Goal: Information Seeking & Learning: Compare options

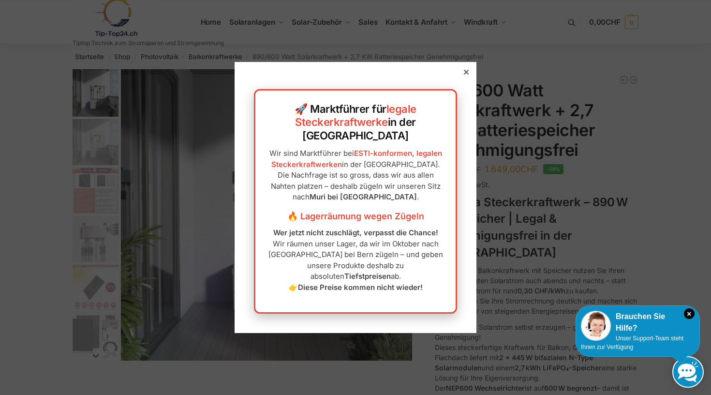
click at [465, 74] on icon at bounding box center [466, 72] width 5 height 5
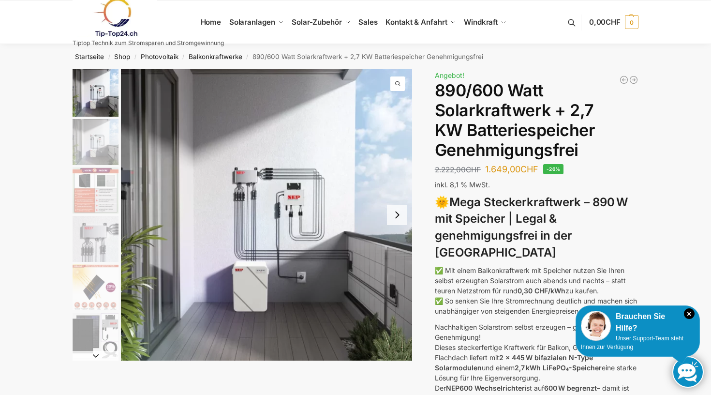
click at [395, 218] on button "Next slide" at bounding box center [397, 215] width 20 height 20
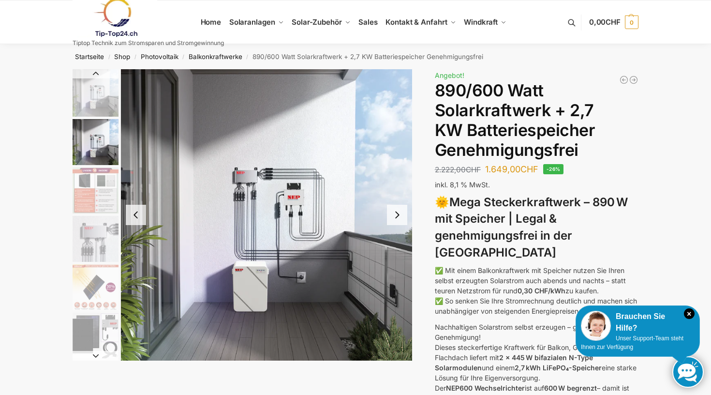
click at [395, 218] on button "Next slide" at bounding box center [397, 215] width 20 height 20
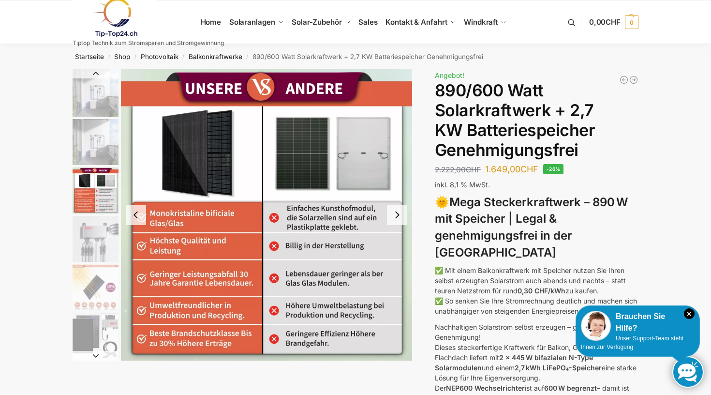
click at [394, 217] on button "Next slide" at bounding box center [397, 215] width 20 height 20
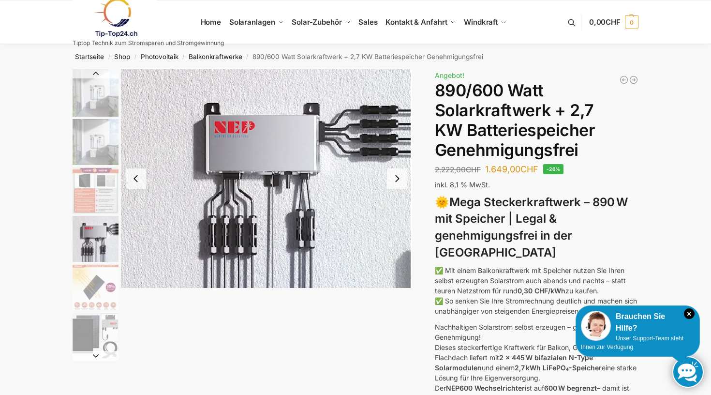
click at [400, 181] on button "Next slide" at bounding box center [397, 178] width 20 height 20
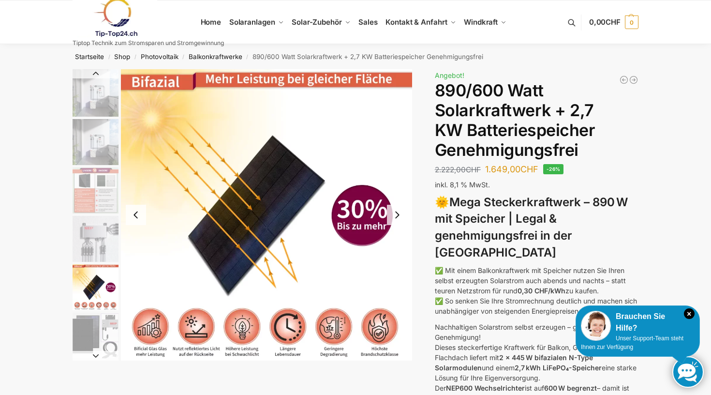
click at [392, 214] on button "Next slide" at bounding box center [397, 215] width 20 height 20
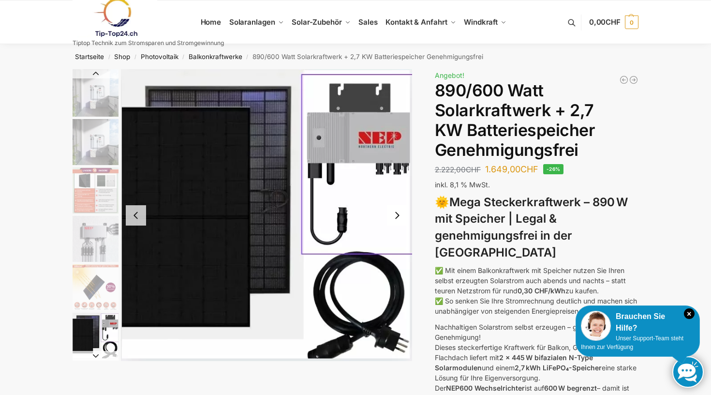
click at [392, 214] on button "Next slide" at bounding box center [397, 215] width 20 height 20
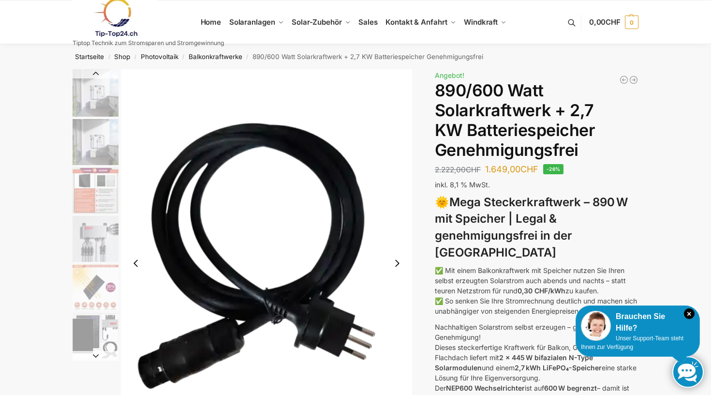
click at [392, 214] on img "7 / 12" at bounding box center [266, 263] width 291 height 388
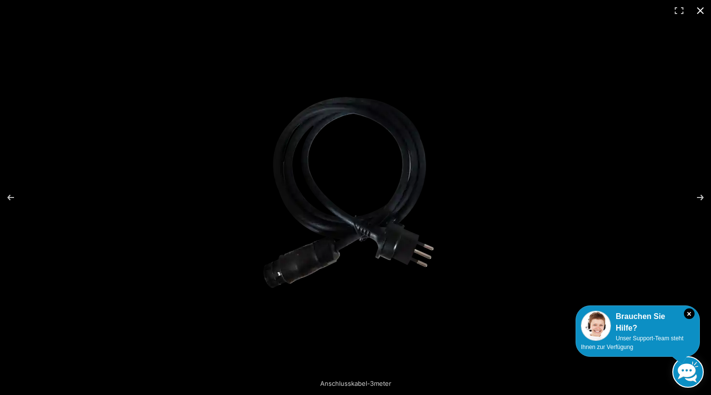
click at [543, 113] on div at bounding box center [533, 214] width 564 height 313
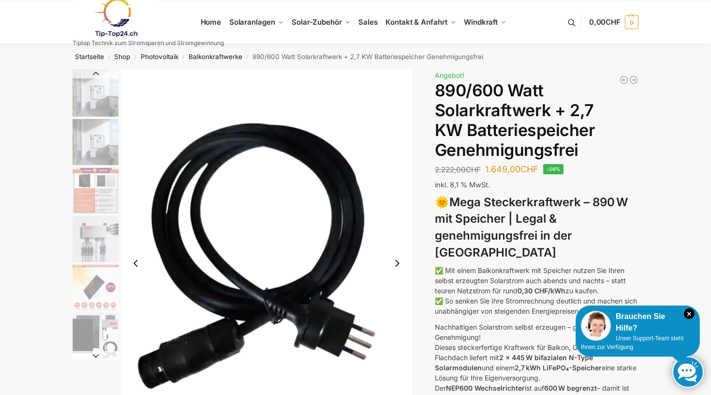
click at [104, 101] on img "1 / 12" at bounding box center [96, 92] width 46 height 47
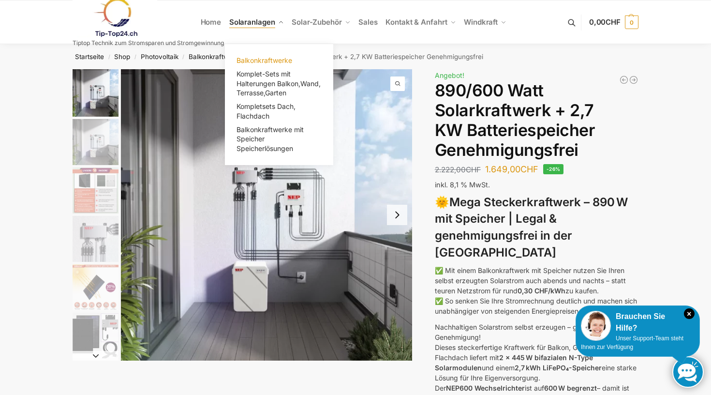
click at [255, 57] on span "Balkonkraftwerke" at bounding box center [265, 60] width 56 height 8
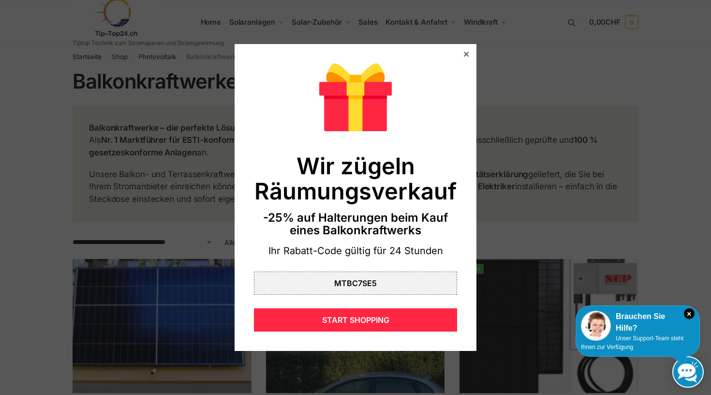
click at [465, 57] on icon at bounding box center [466, 54] width 5 height 5
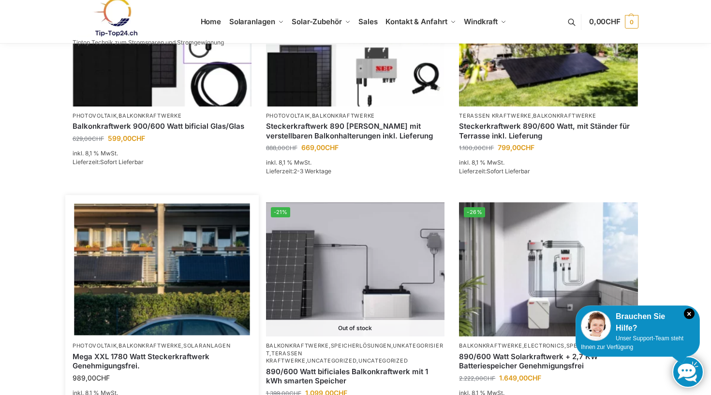
scroll to position [514, 0]
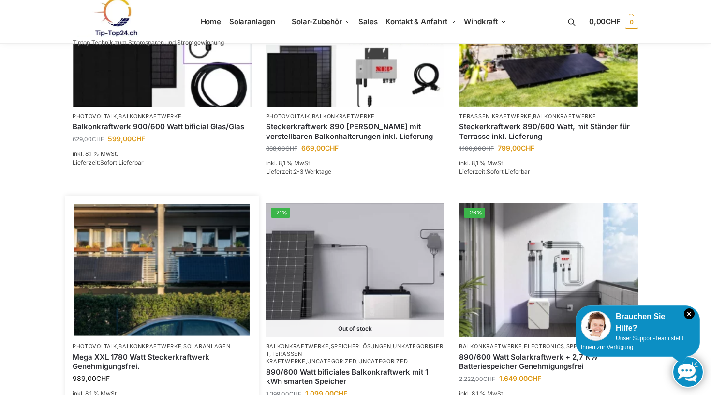
click at [192, 262] on img at bounding box center [162, 270] width 176 height 132
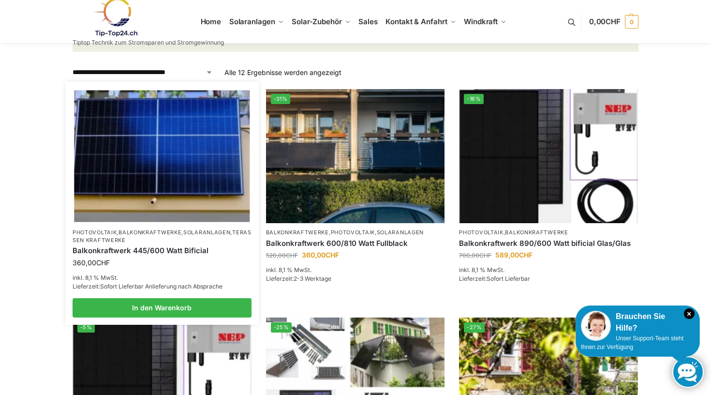
scroll to position [184, 0]
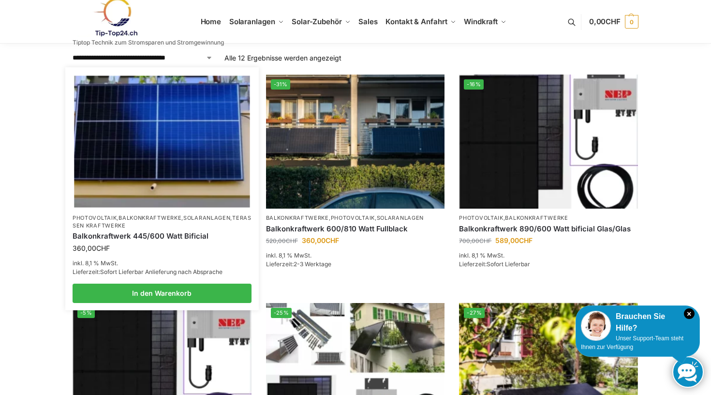
click at [215, 135] on img at bounding box center [162, 142] width 176 height 132
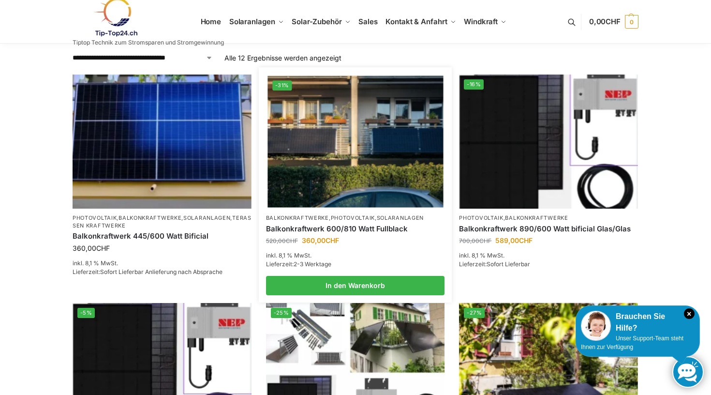
click at [362, 134] on img at bounding box center [355, 142] width 176 height 132
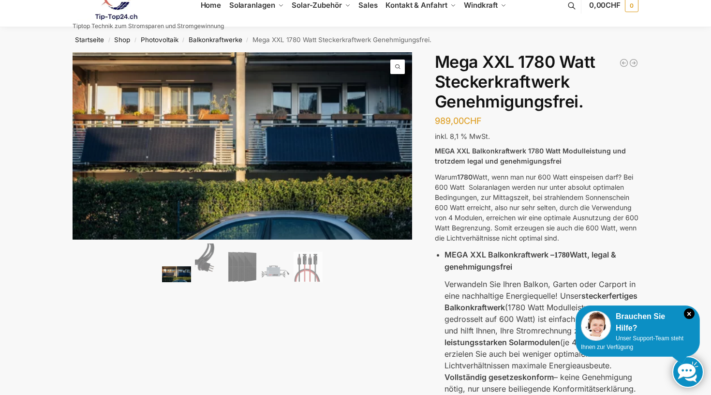
scroll to position [17, 0]
click at [209, 269] on img at bounding box center [209, 262] width 29 height 39
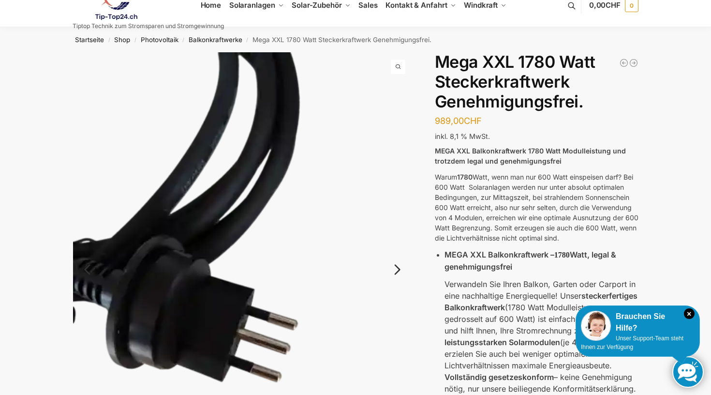
click at [399, 270] on link "Next" at bounding box center [396, 274] width 32 height 10
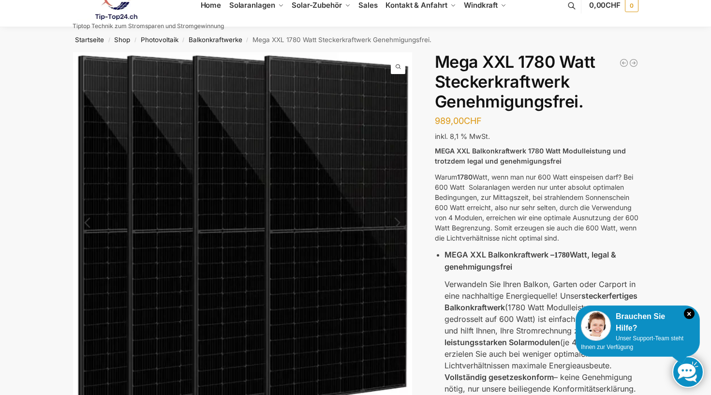
click at [399, 270] on img at bounding box center [243, 231] width 340 height 359
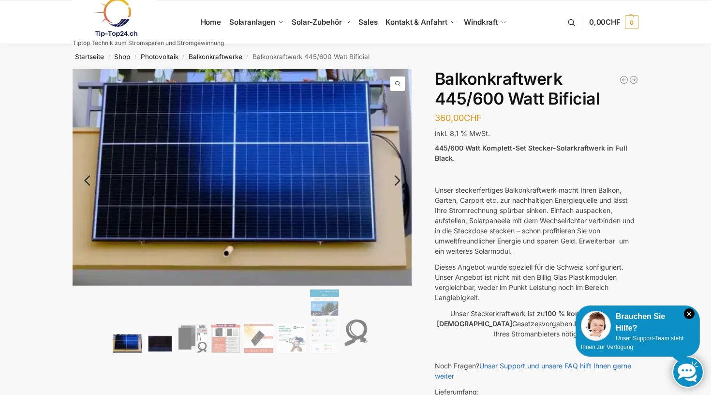
click at [160, 338] on img at bounding box center [160, 343] width 29 height 18
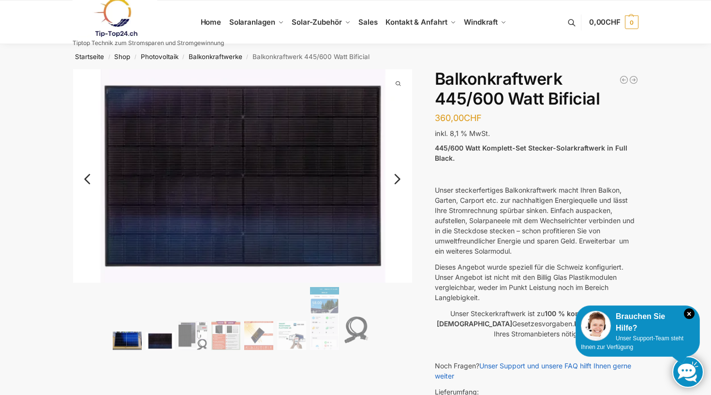
click at [121, 341] on img at bounding box center [127, 340] width 29 height 18
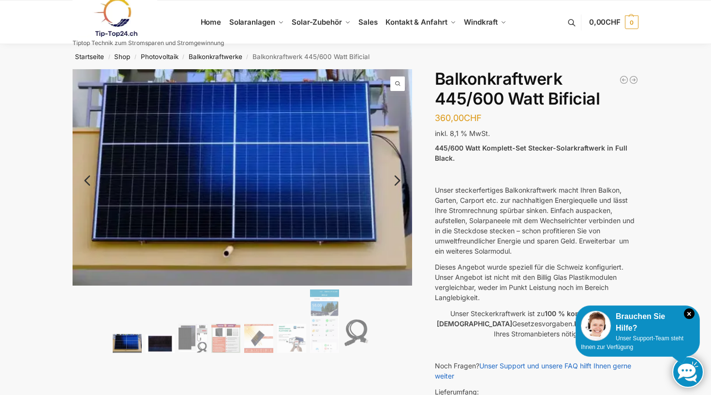
click at [165, 343] on img at bounding box center [160, 343] width 29 height 18
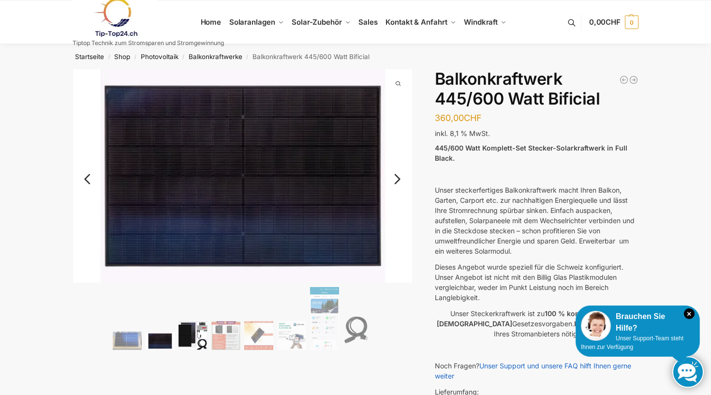
click at [188, 345] on img at bounding box center [192, 335] width 29 height 29
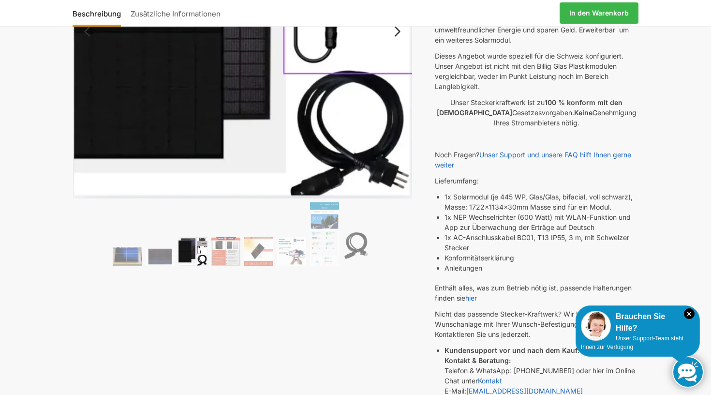
scroll to position [219, 0]
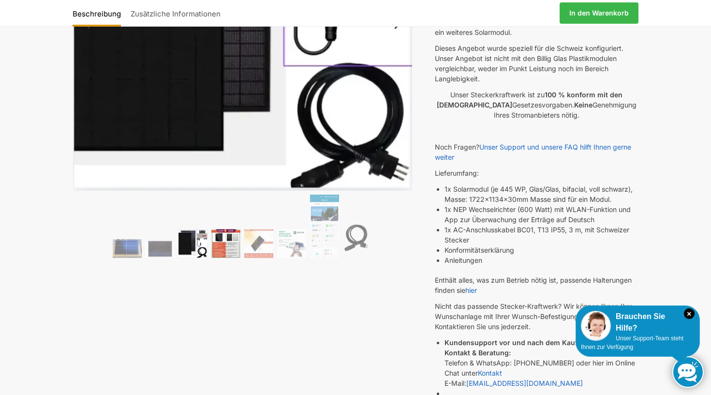
click at [227, 240] on img at bounding box center [225, 243] width 29 height 29
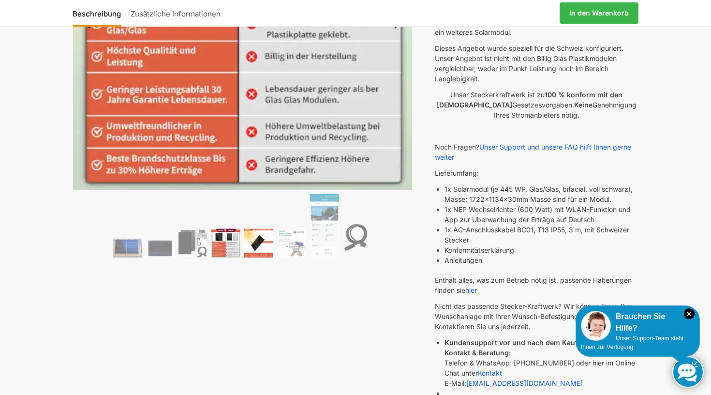
click at [266, 243] on img at bounding box center [258, 242] width 29 height 29
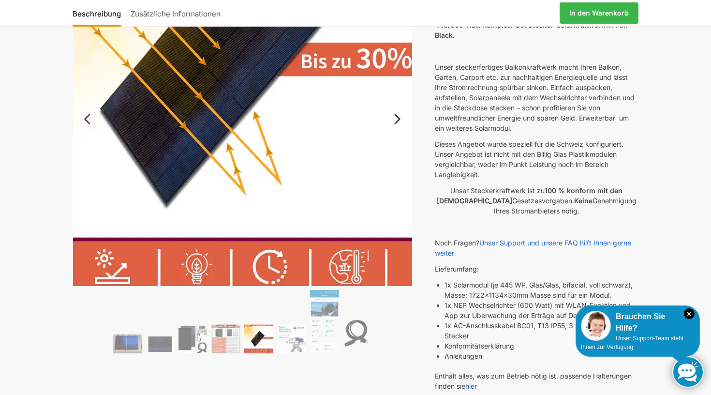
scroll to position [122, 0]
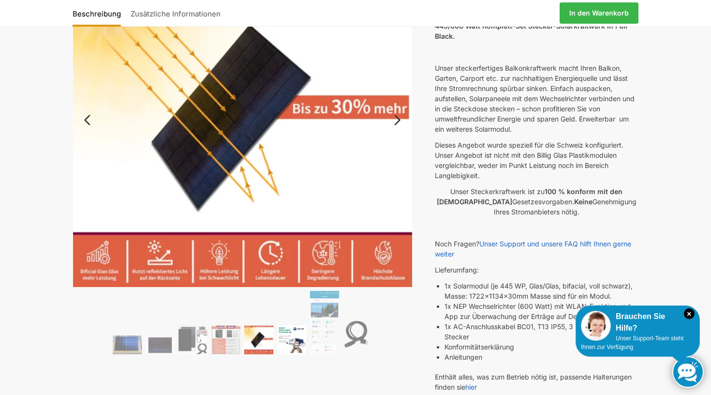
click at [294, 333] on img at bounding box center [291, 339] width 29 height 29
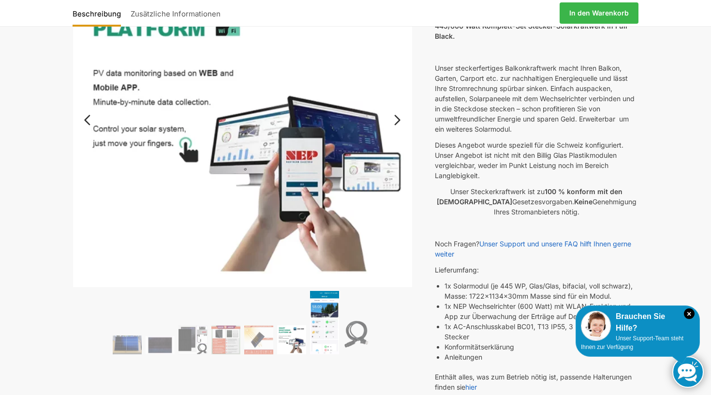
click at [330, 339] on img at bounding box center [324, 322] width 29 height 63
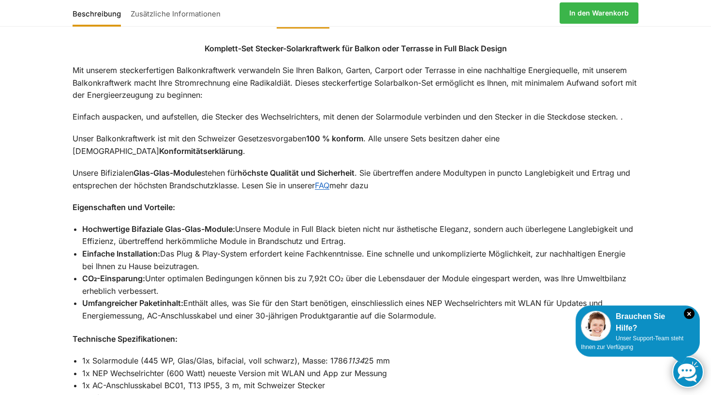
scroll to position [817, 0]
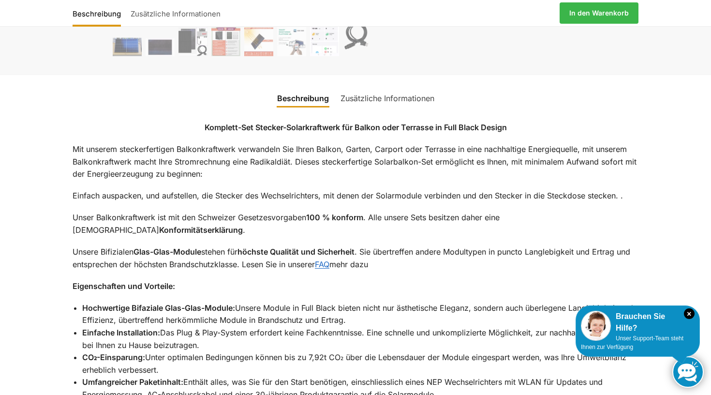
click at [347, 308] on li "Hochwertige Bifaziale Glas-Glas-Module: Unsere Module in Full Black bieten nich…" at bounding box center [360, 314] width 556 height 25
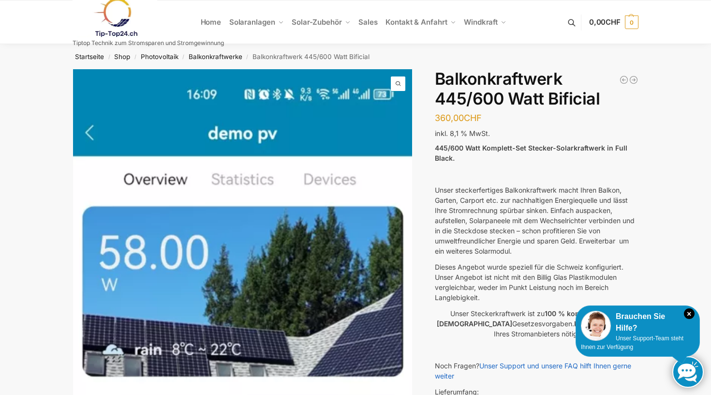
scroll to position [0, 0]
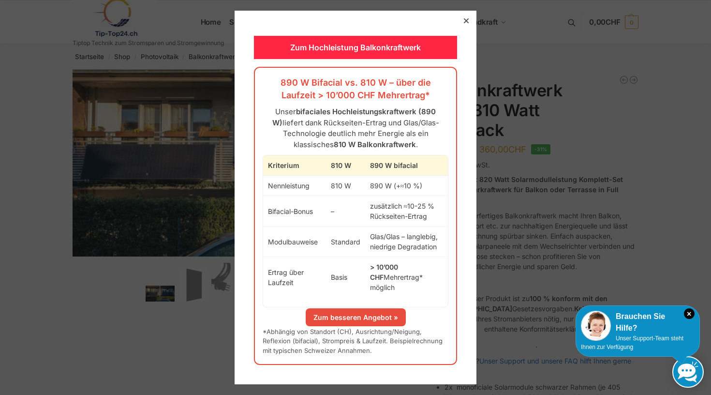
click at [464, 23] on icon at bounding box center [466, 20] width 5 height 5
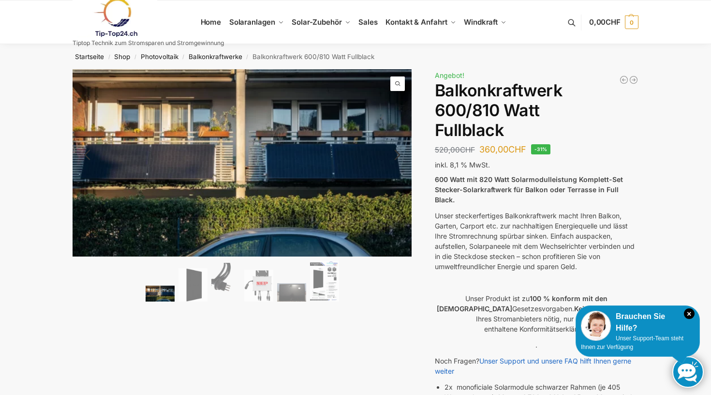
click at [398, 155] on link "Next" at bounding box center [396, 160] width 32 height 10
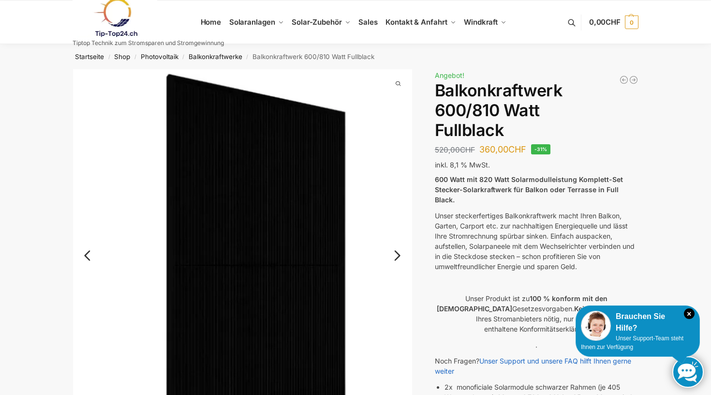
click at [399, 255] on link "Next" at bounding box center [396, 260] width 32 height 10
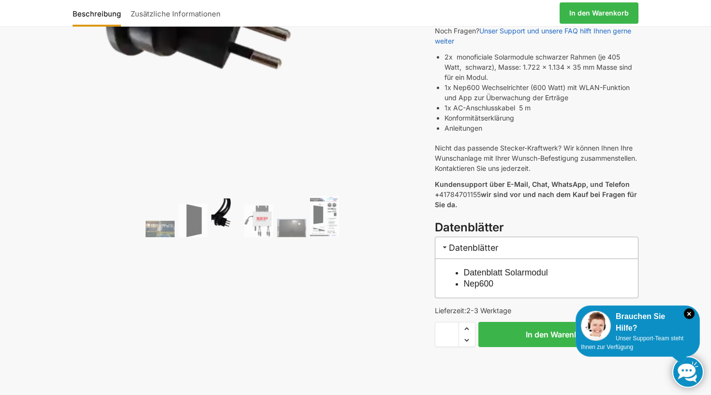
scroll to position [391, 0]
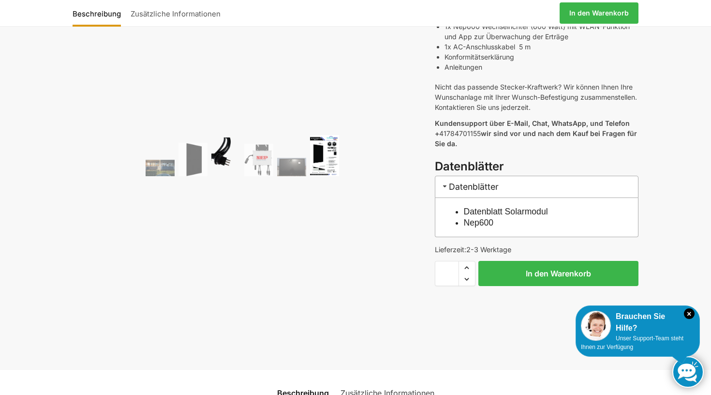
click at [331, 148] on img at bounding box center [324, 155] width 29 height 41
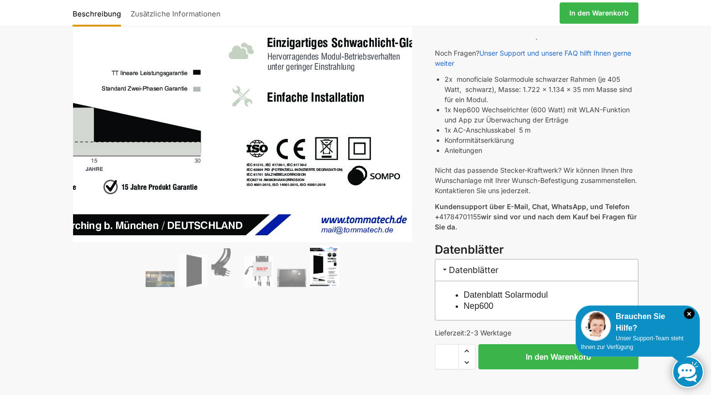
scroll to position [211, 0]
